Goal: Information Seeking & Learning: Learn about a topic

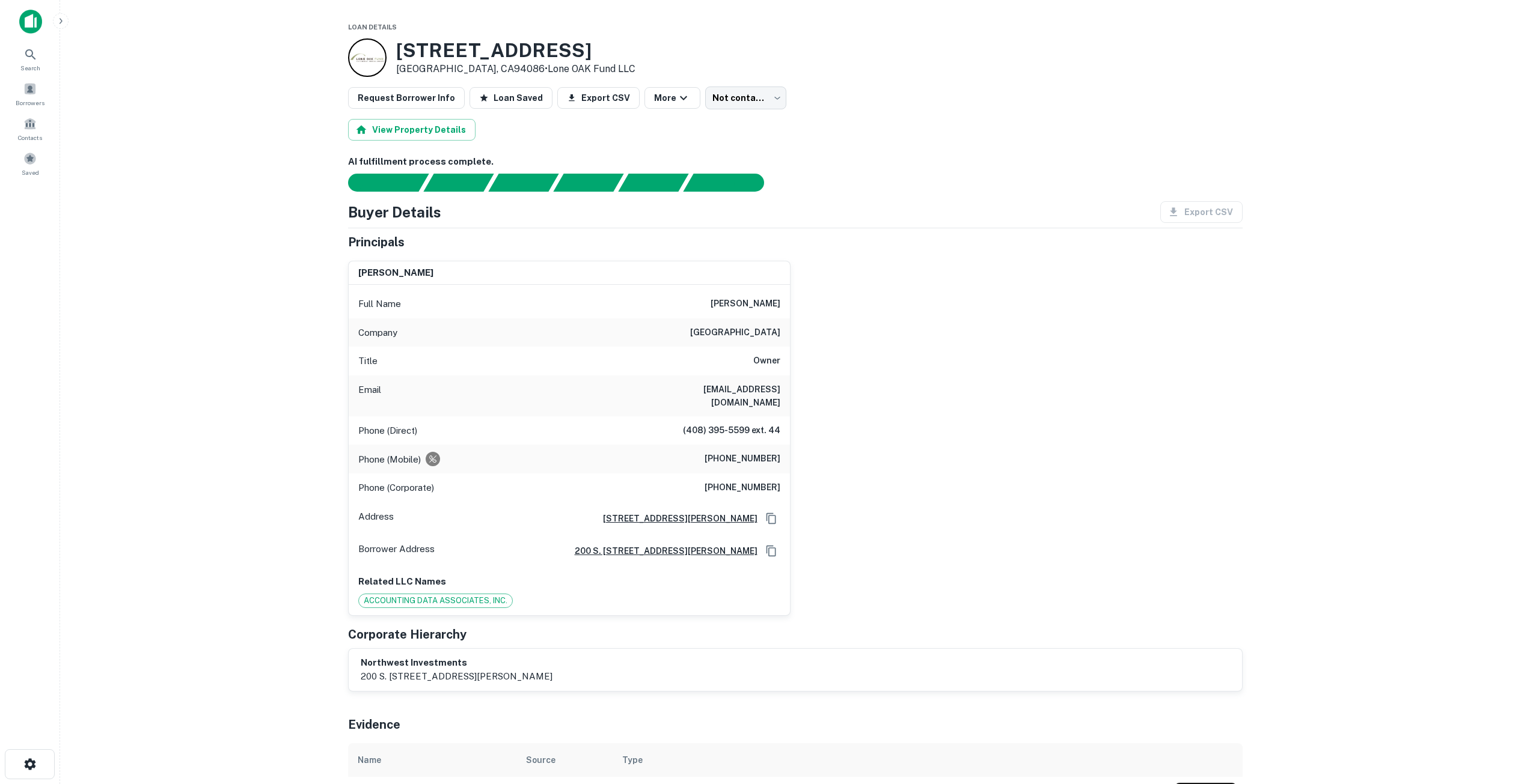
scroll to position [59, 0]
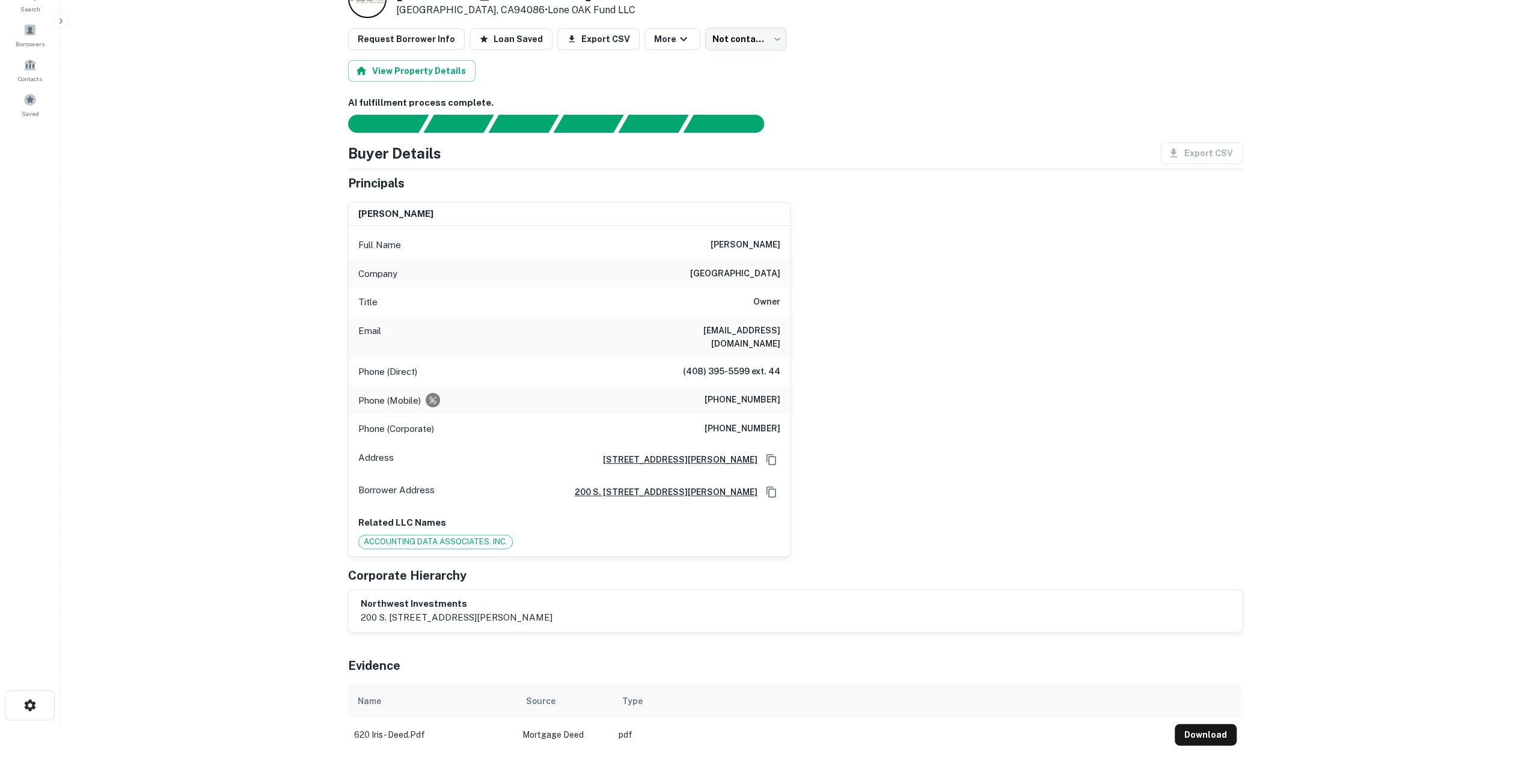
click at [267, 199] on main "Loan Details 620 Iris Ave Sunnyvale, CA94086 • Lone OAK Fund LLC Request Borrow…" at bounding box center [795, 333] width 1470 height 784
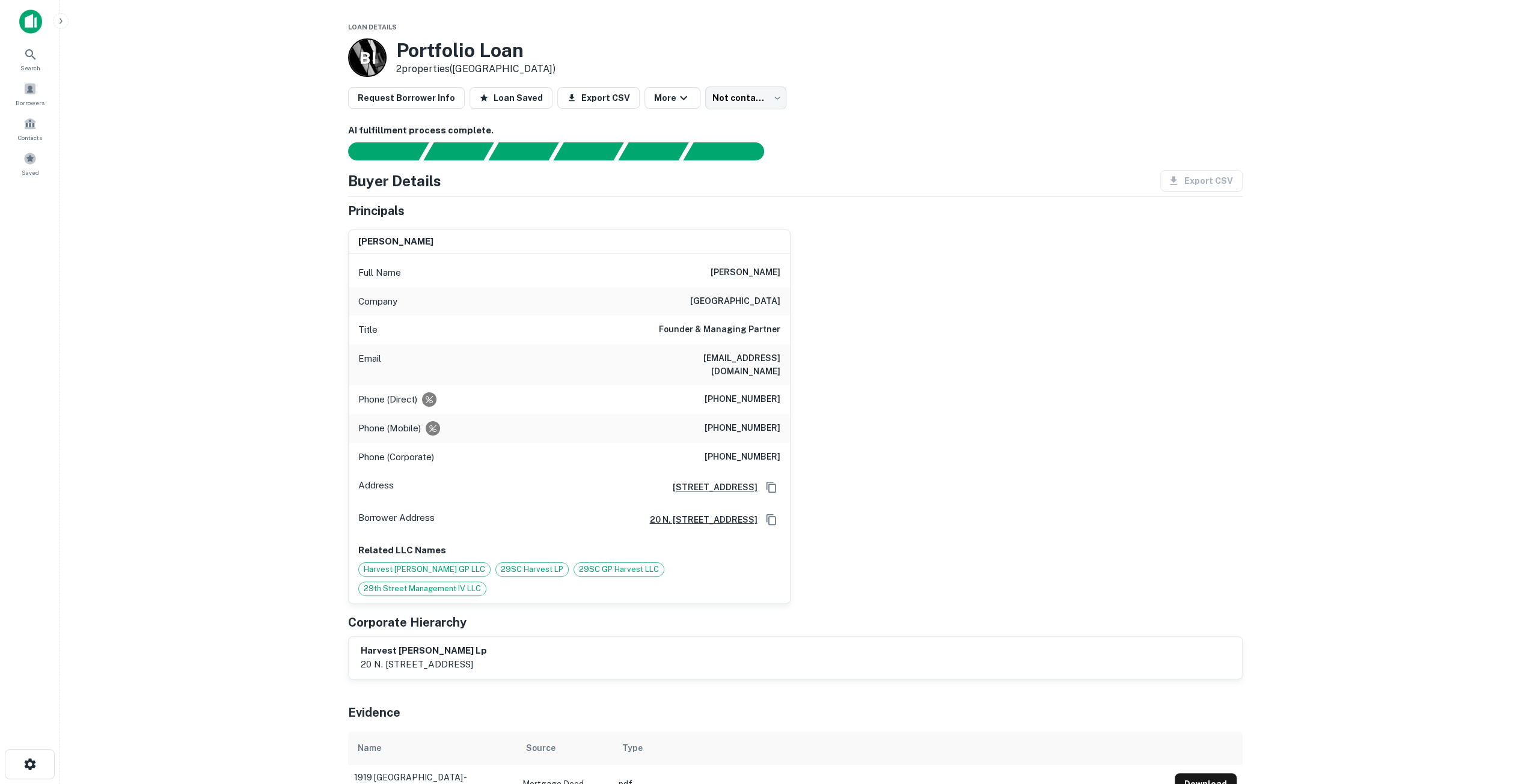
drag, startPoint x: 675, startPoint y: 276, endPoint x: 816, endPoint y: 279, distance: 141.0
click at [816, 279] on div "stanley beraznik Full Name stanley beraznik Company 29th street capital Title F…" at bounding box center [790, 412] width 904 height 384
click at [496, 102] on button "Loan Saved" at bounding box center [511, 97] width 83 height 22
click at [716, 106] on body "Loan Unfavorited Search Borrowers Contacts Saved Loan Details B I Portfolio Loa…" at bounding box center [769, 392] width 1538 height 784
click at [836, 174] on div at bounding box center [769, 392] width 1538 height 784
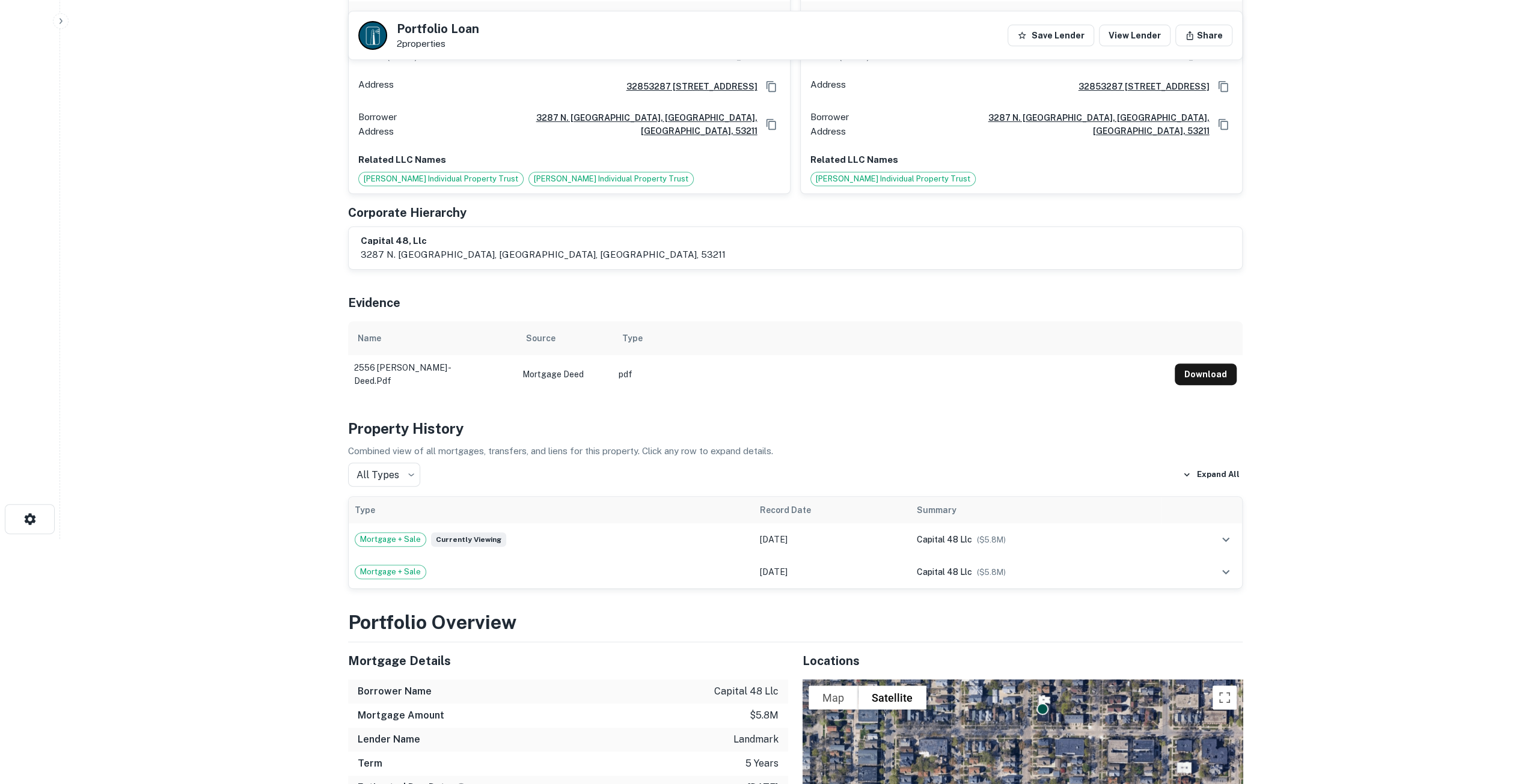
scroll to position [120, 0]
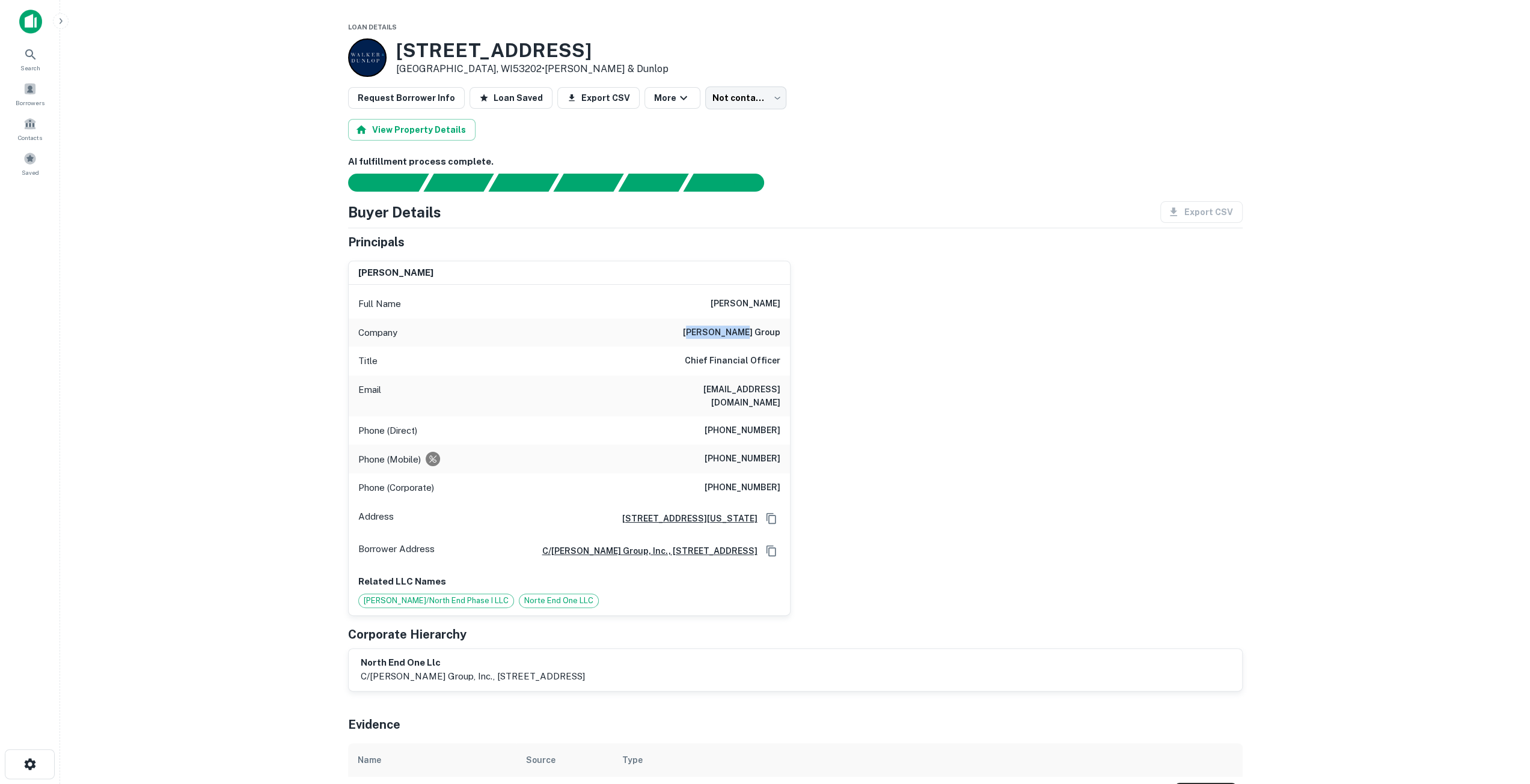
drag, startPoint x: 728, startPoint y: 331, endPoint x: 820, endPoint y: 331, distance: 92.0
click at [820, 331] on div "david a. pavela Full Name david a. pavela Company mandel group Title Chief Fina…" at bounding box center [790, 434] width 904 height 365
click at [767, 331] on h6 "mandel group" at bounding box center [732, 333] width 97 height 14
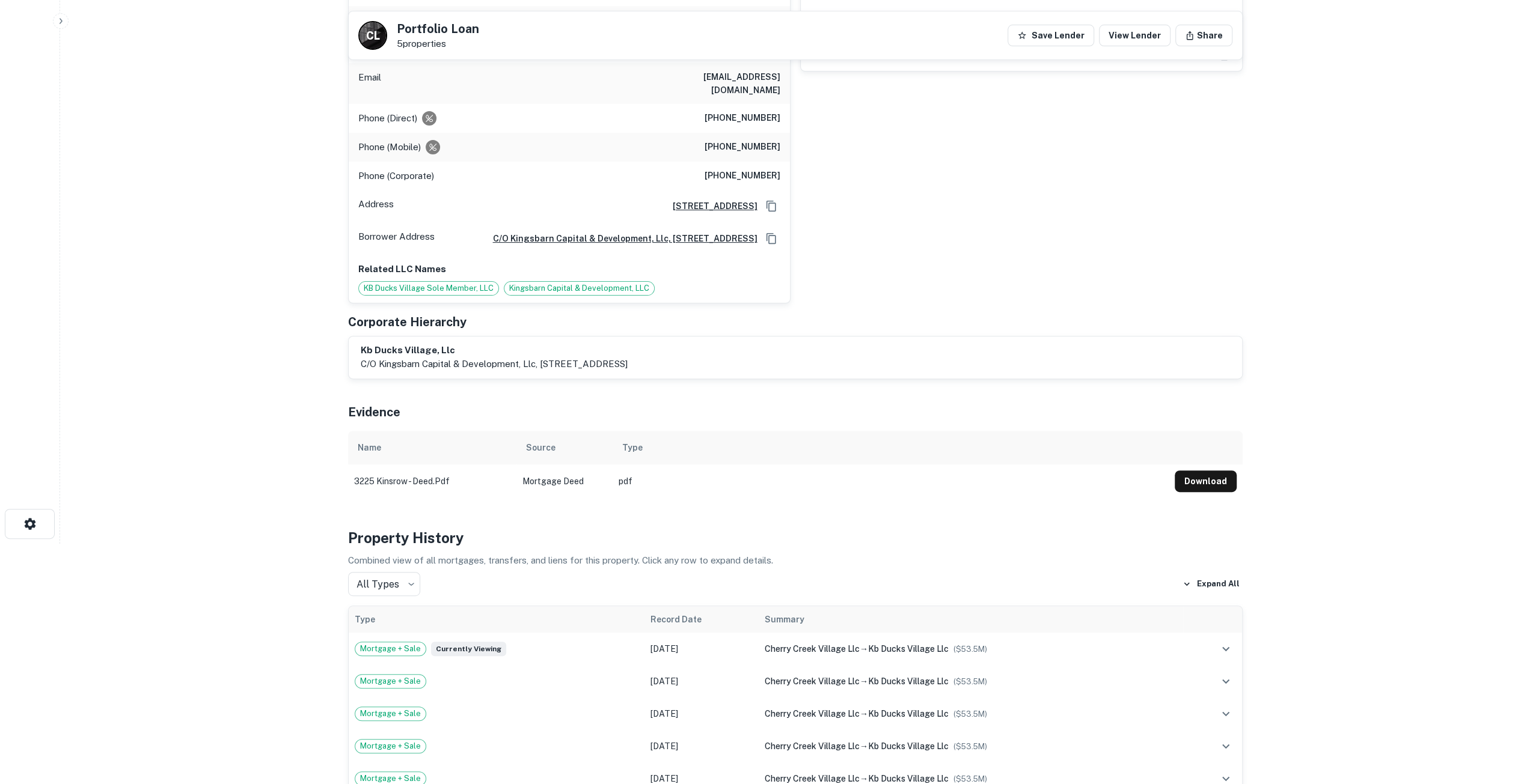
scroll to position [11, 0]
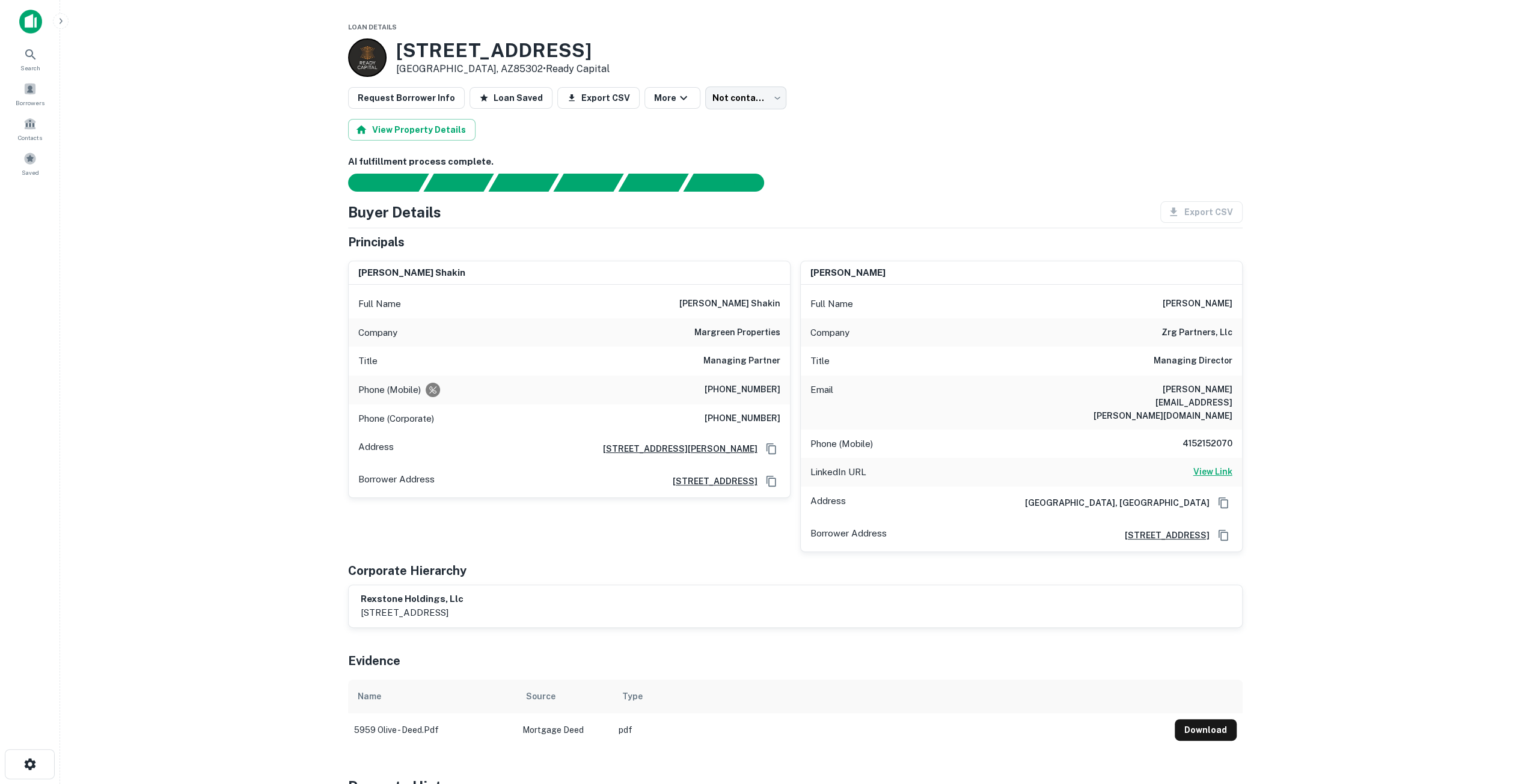
click at [1209, 465] on h6 "View Link" at bounding box center [1212, 472] width 39 height 13
